Goal: Information Seeking & Learning: Learn about a topic

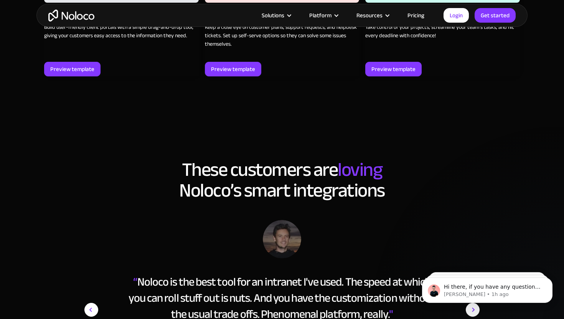
scroll to position [1254, 0]
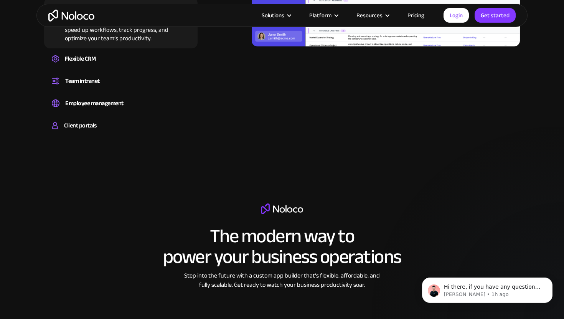
scroll to position [869, 0]
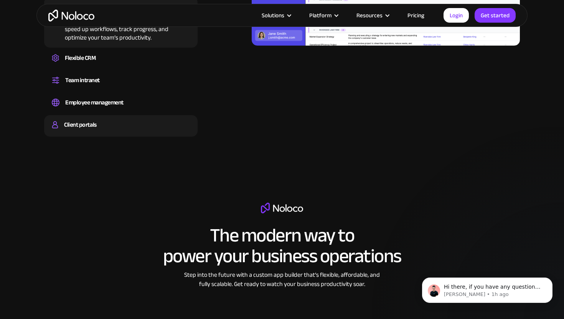
click at [100, 131] on div "Build a secure, fully-branded, and personalized client portal that lets your cu…" at bounding box center [121, 132] width 138 height 2
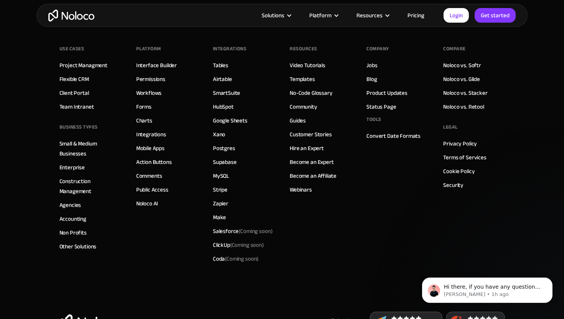
scroll to position [4392, 0]
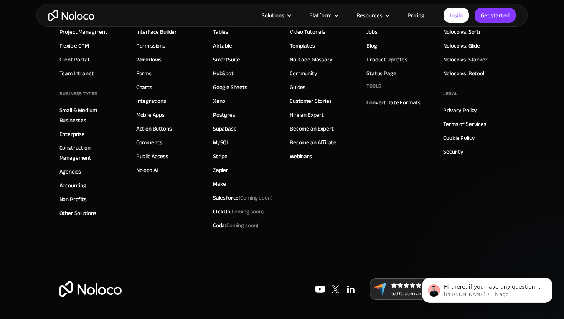
click at [226, 75] on link "HubSpot" at bounding box center [223, 73] width 21 height 10
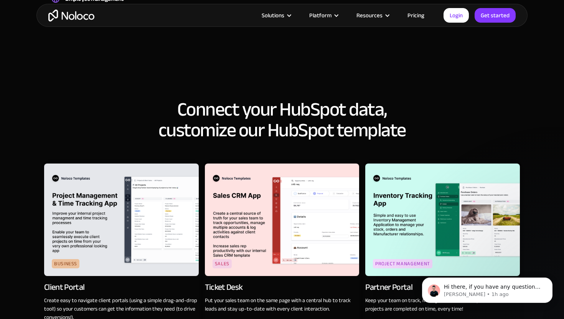
scroll to position [864, 0]
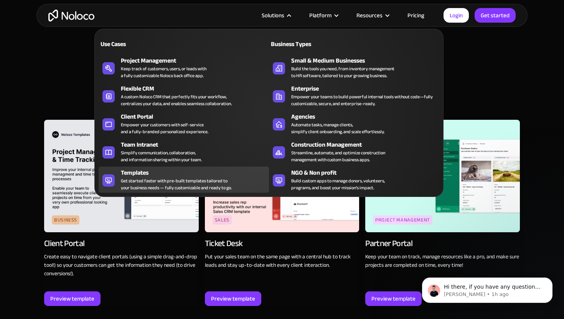
click at [157, 181] on div "Get started faster with pre-built templates tailored to your business needs — f…" at bounding box center [176, 184] width 111 height 14
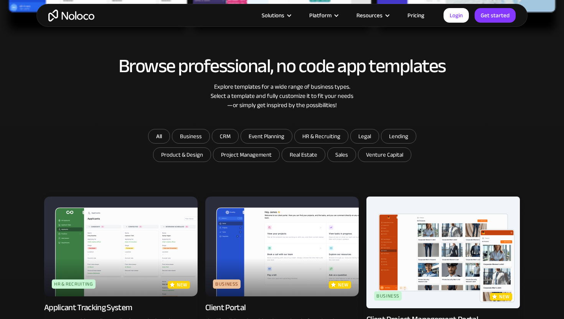
scroll to position [431, 0]
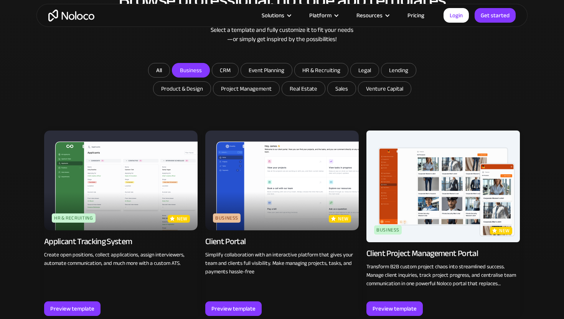
click at [192, 72] on input "Business" at bounding box center [190, 70] width 37 height 14
checkbox input "true"
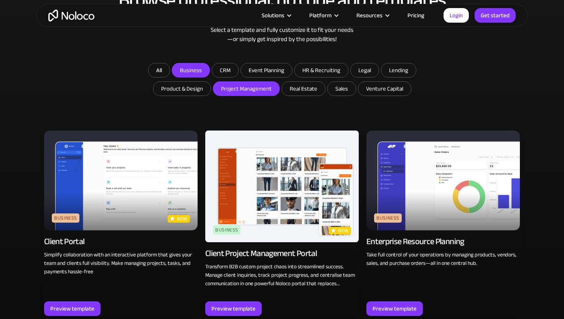
click at [237, 88] on input "Project Management" at bounding box center [246, 89] width 66 height 14
checkbox input "true"
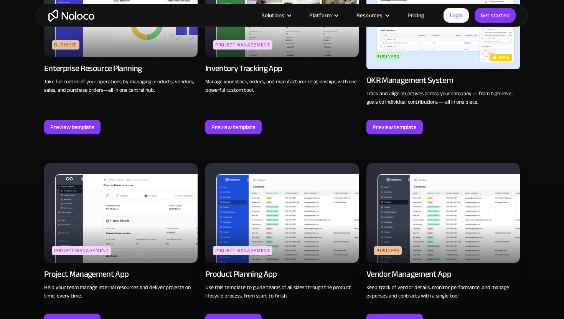
scroll to position [838, 0]
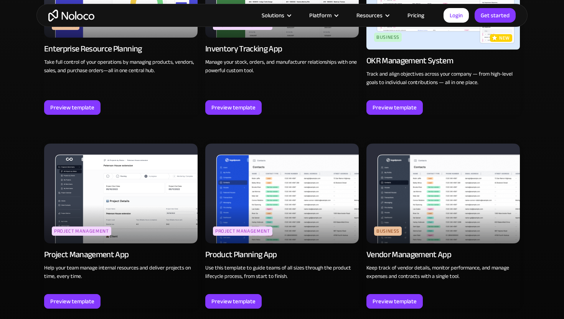
click at [123, 179] on img at bounding box center [121, 194] width 154 height 100
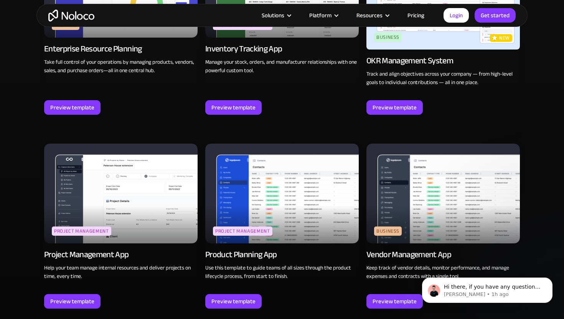
scroll to position [0, 0]
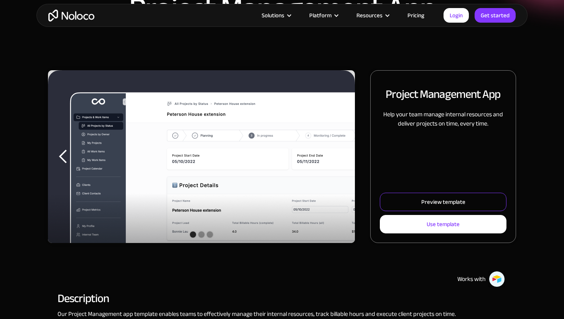
click at [416, 203] on link "Preview template" at bounding box center [443, 202] width 127 height 18
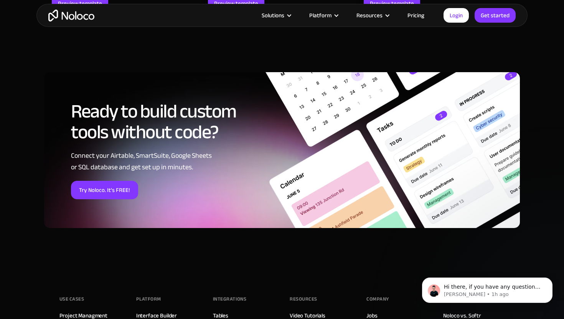
scroll to position [1116, 0]
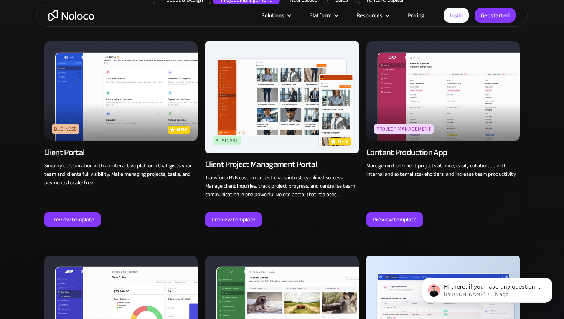
scroll to position [519, 0]
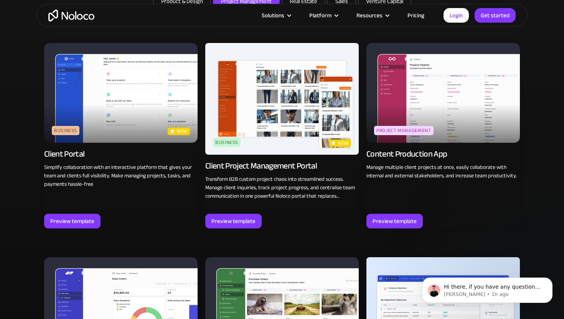
click at [414, 91] on img at bounding box center [444, 93] width 154 height 100
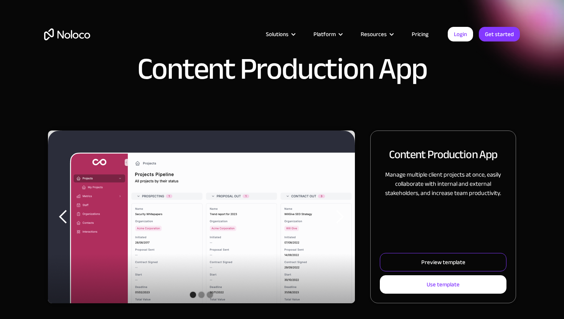
click at [429, 265] on div "Preview template" at bounding box center [444, 262] width 44 height 10
